Goal: Check status: Check status

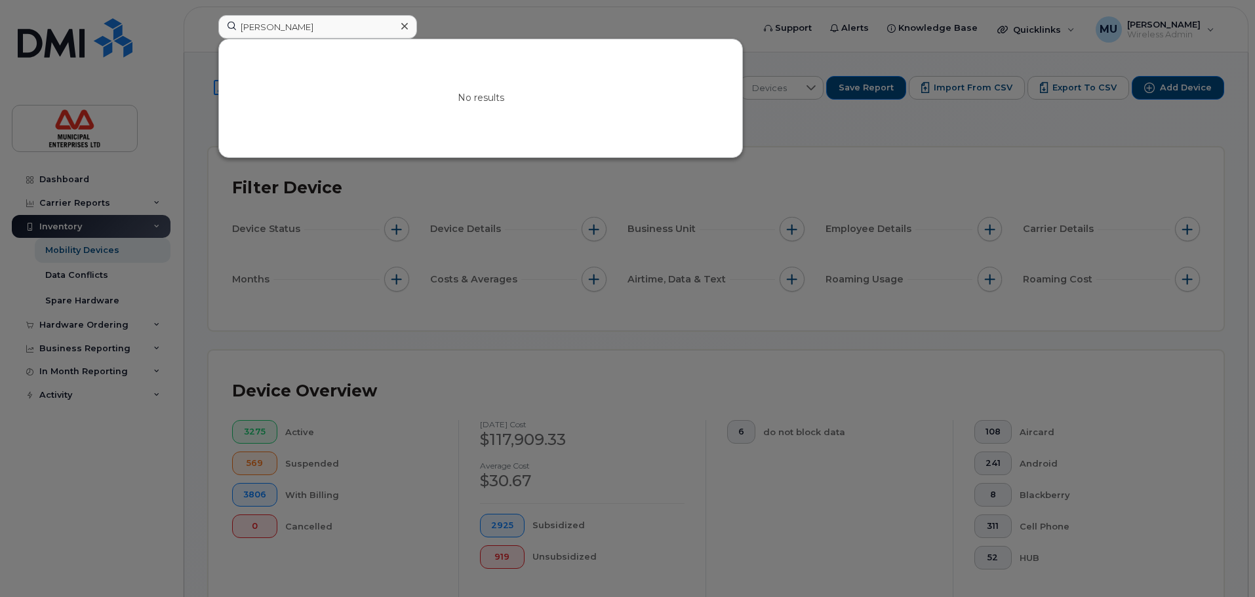
drag, startPoint x: 355, startPoint y: 26, endPoint x: 136, endPoint y: 19, distance: 219.7
click at [208, 19] on div "[PERSON_NAME] No results" at bounding box center [481, 29] width 547 height 29
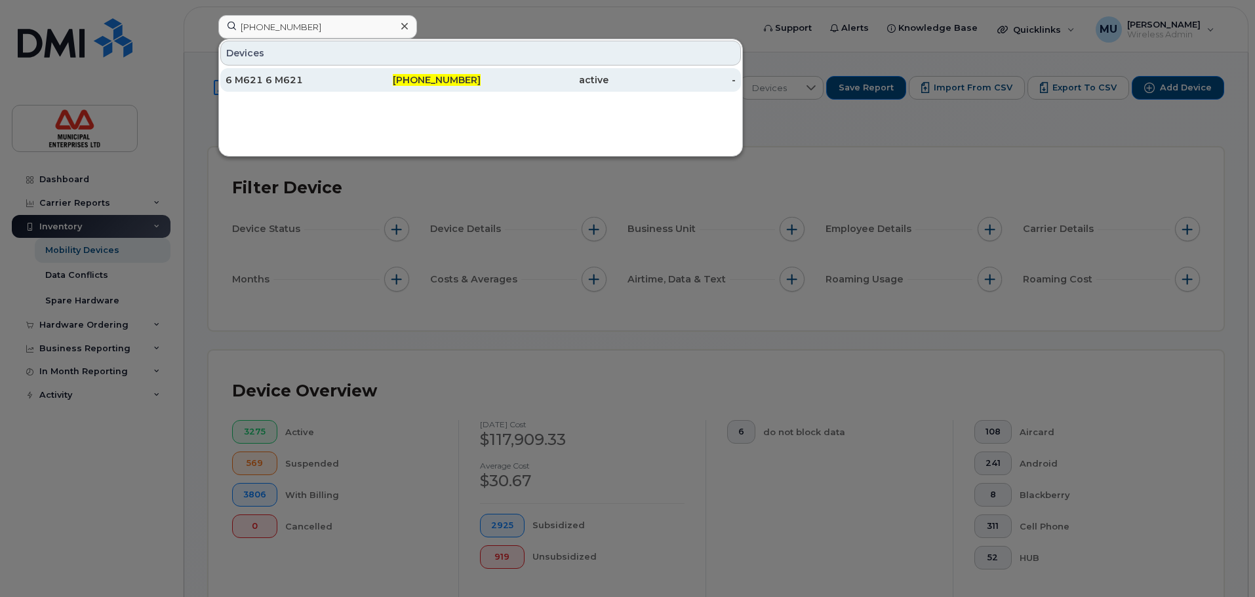
type input "[PHONE_NUMBER]"
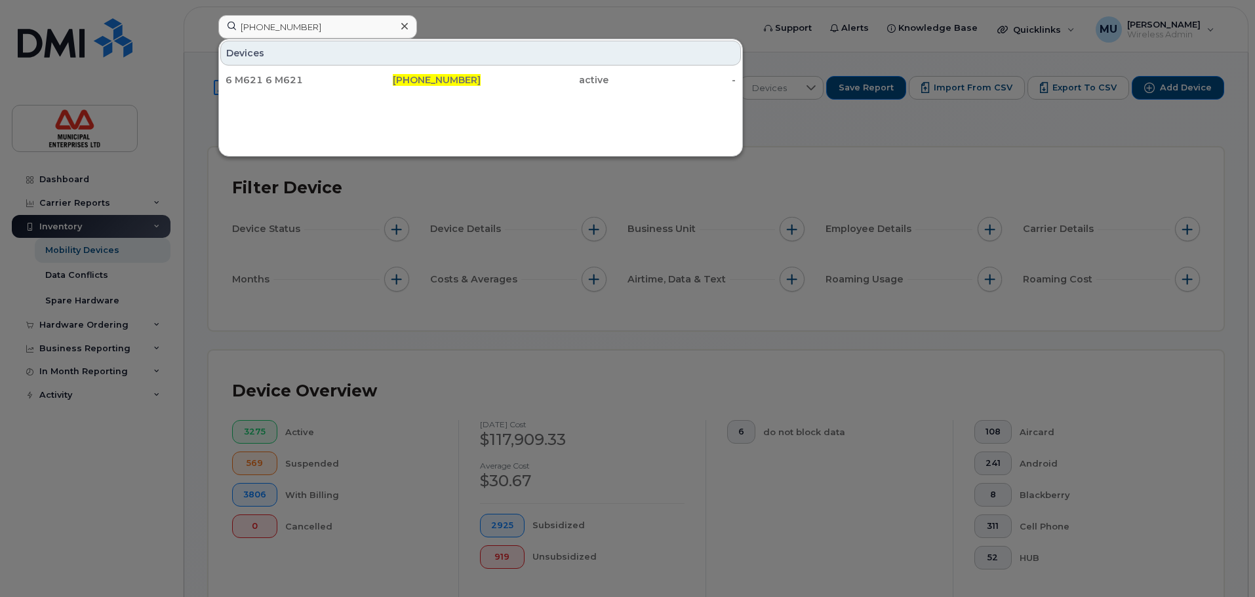
drag, startPoint x: 294, startPoint y: 83, endPoint x: 345, endPoint y: 29, distance: 74.6
click at [294, 83] on div "6 M621 6 M621" at bounding box center [290, 79] width 128 height 13
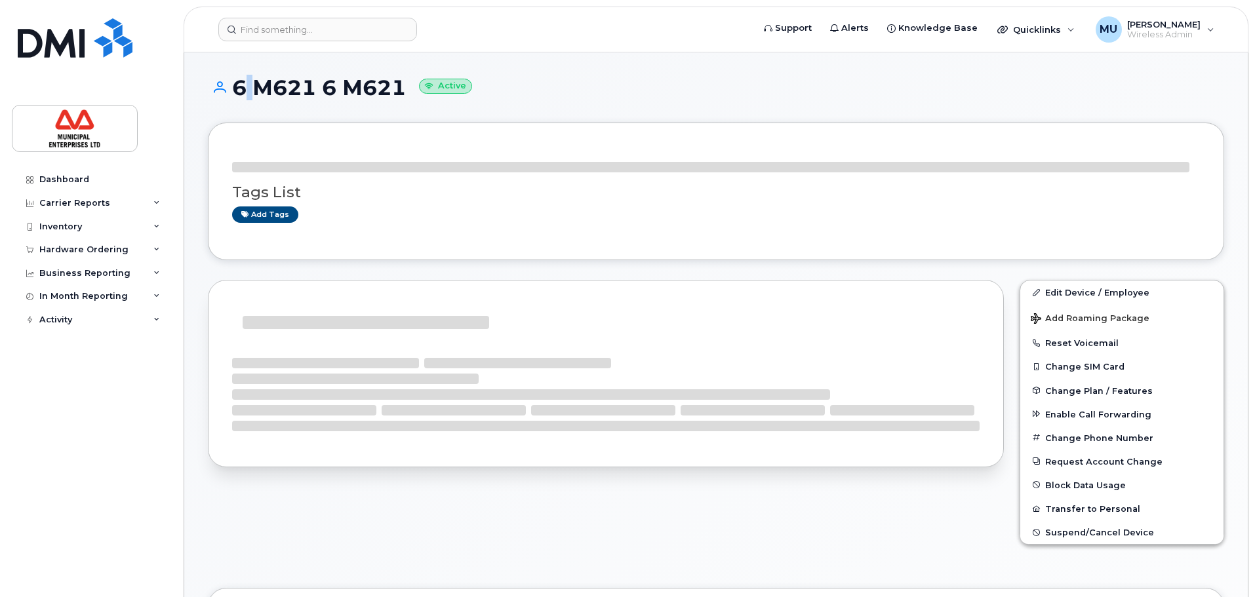
drag, startPoint x: 229, startPoint y: 85, endPoint x: 243, endPoint y: 90, distance: 15.0
click at [243, 90] on h1 "6 M621 6 M621 Active" at bounding box center [716, 87] width 1016 height 23
click at [238, 87] on h1 "6 M621 6 M621 Active" at bounding box center [716, 87] width 1016 height 23
click at [232, 85] on h1 "6 M621 6 M621 Active" at bounding box center [716, 87] width 1016 height 23
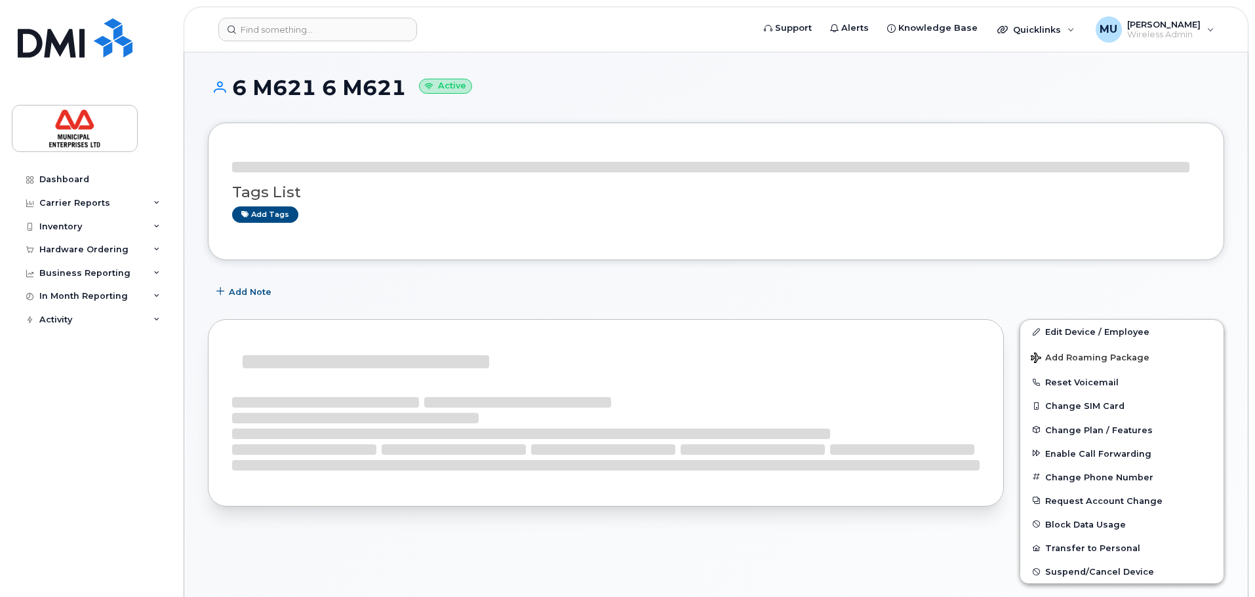
drag, startPoint x: 232, startPoint y: 85, endPoint x: 378, endPoint y: 87, distance: 145.5
click at [378, 87] on h1 "6 M621 6 M621 Active" at bounding box center [716, 87] width 1016 height 23
